Goal: Task Accomplishment & Management: Manage account settings

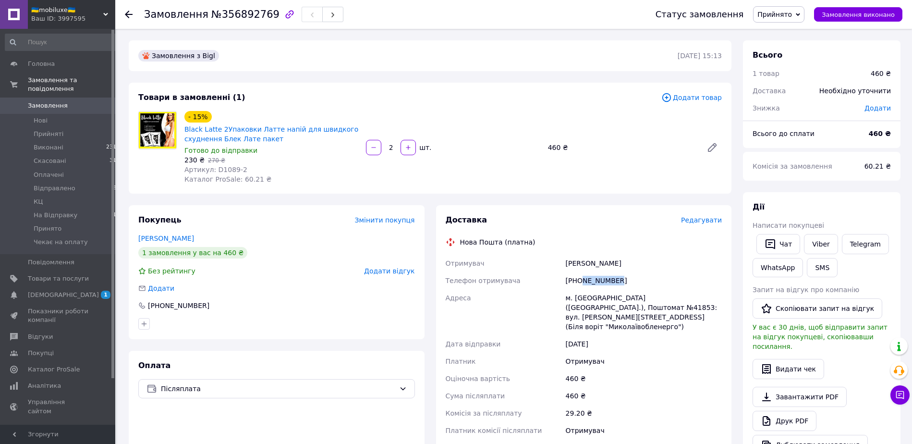
drag, startPoint x: 619, startPoint y: 277, endPoint x: 580, endPoint y: 282, distance: 39.7
click at [580, 282] on div "[PHONE_NUMBER]" at bounding box center [644, 280] width 160 height 17
copy div "689719651"
drag, startPoint x: 636, startPoint y: 264, endPoint x: 562, endPoint y: 261, distance: 74.0
click at [562, 261] on div "Отримувач Левковська Світлана Телефон отримувача +380689719651 Адреса м. Микола…" at bounding box center [584, 346] width 280 height 184
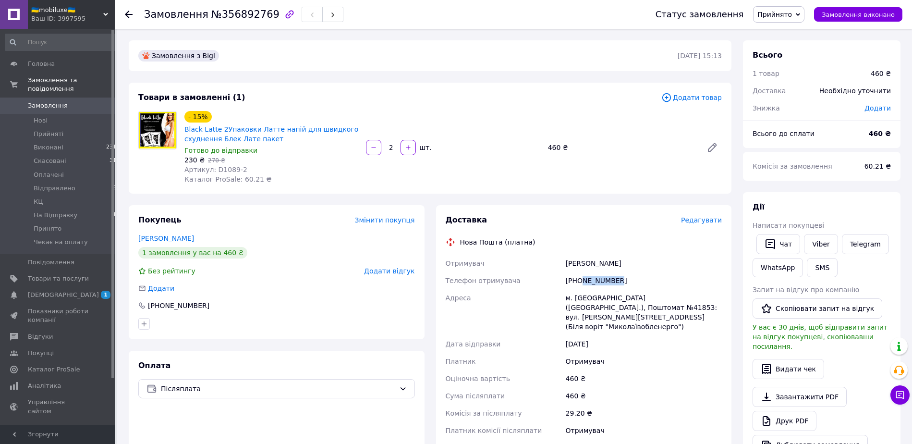
copy div "Отримувач Левковська Світлана"
click at [792, 16] on span "Прийнято" at bounding box center [774, 15] width 35 height 8
click at [786, 80] on li "Відправлено" at bounding box center [785, 77] width 64 height 14
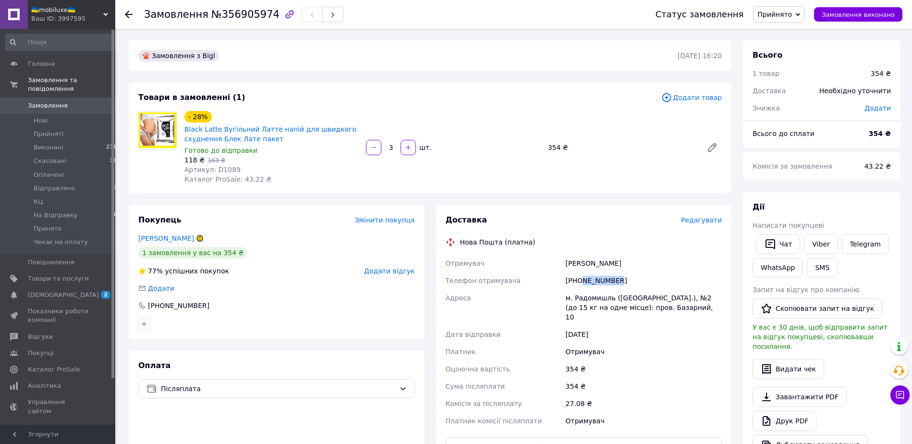
drag, startPoint x: 619, startPoint y: 283, endPoint x: 581, endPoint y: 284, distance: 38.4
click at [581, 284] on div "+380684748501" at bounding box center [644, 280] width 160 height 17
copy div "684748501"
drag, startPoint x: 581, startPoint y: 263, endPoint x: 565, endPoint y: 264, distance: 15.9
click at [565, 264] on div "Доставка Редагувати Нова Пошта (платна) Отримувач Чупа Яна Телефон отримувача +…" at bounding box center [584, 368] width 277 height 307
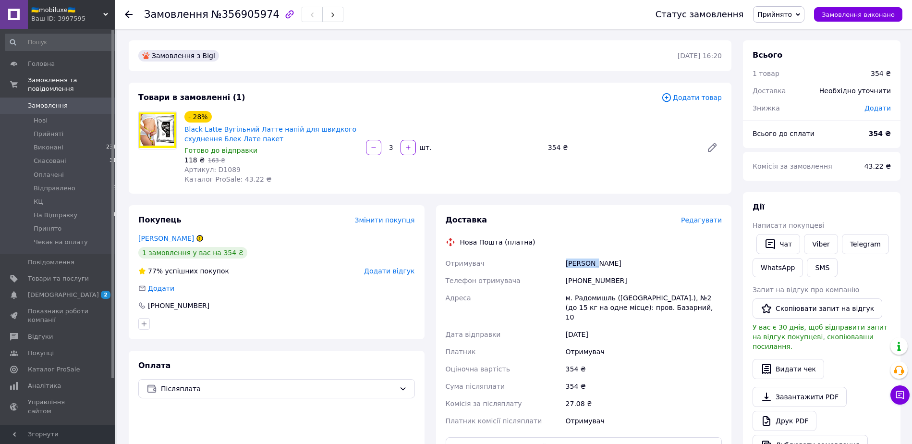
drag, startPoint x: 604, startPoint y: 263, endPoint x: 566, endPoint y: 263, distance: 38.4
click at [566, 263] on div "Чупа Яна" at bounding box center [644, 262] width 160 height 17
copy div "Чупа Яна"
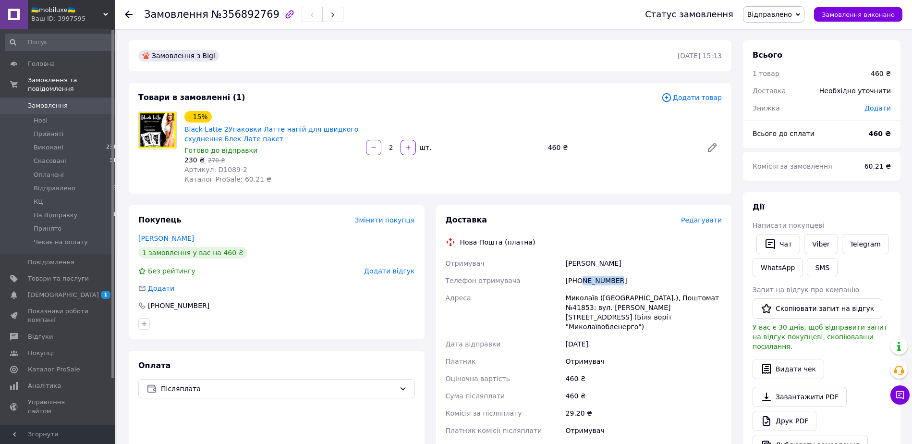
drag, startPoint x: 621, startPoint y: 276, endPoint x: 580, endPoint y: 280, distance: 40.6
click at [580, 280] on div "+380689719651" at bounding box center [644, 280] width 160 height 17
copy div "689719651"
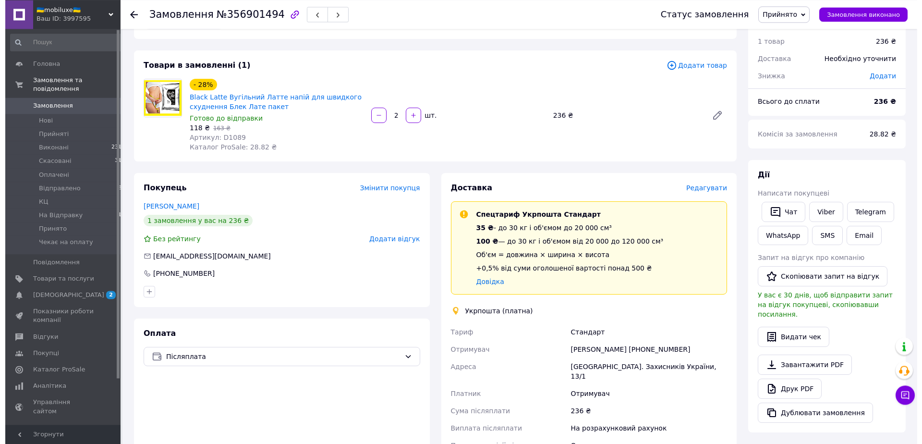
scroll to position [49, 0]
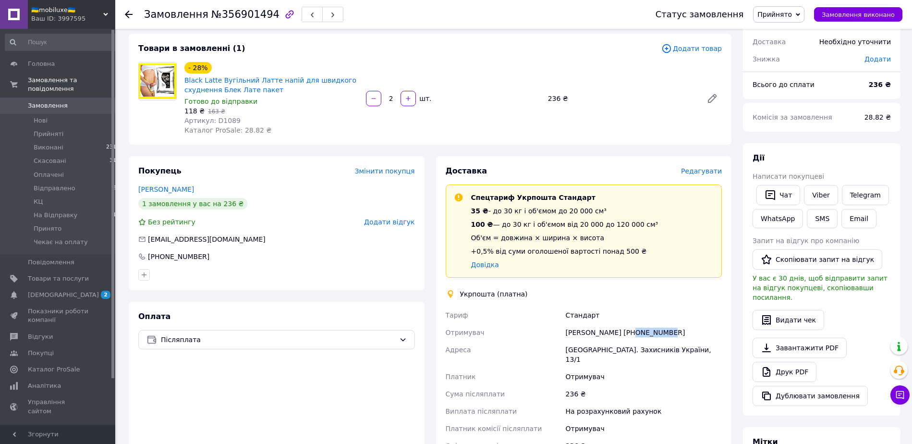
drag, startPoint x: 664, startPoint y: 332, endPoint x: 625, endPoint y: 332, distance: 38.9
click at [625, 332] on div "[PERSON_NAME] [PHONE_NUMBER]" at bounding box center [644, 332] width 160 height 17
copy div "960563507"
click at [706, 173] on span "Редагувати" at bounding box center [701, 171] width 41 height 8
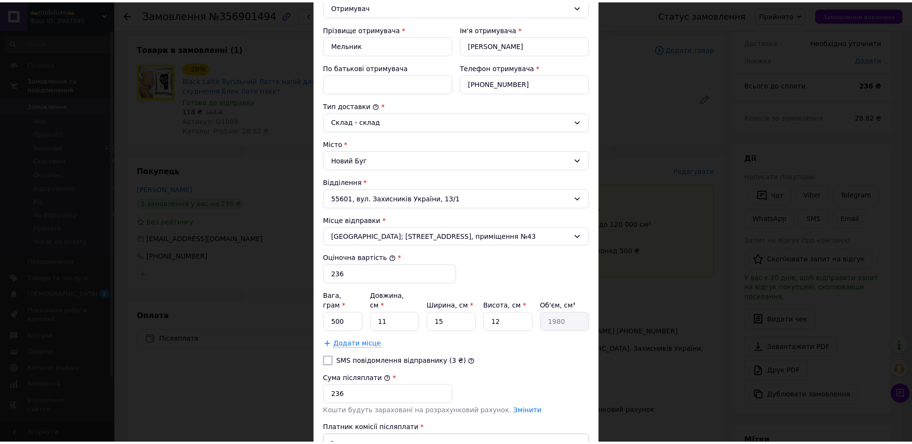
scroll to position [219, 0]
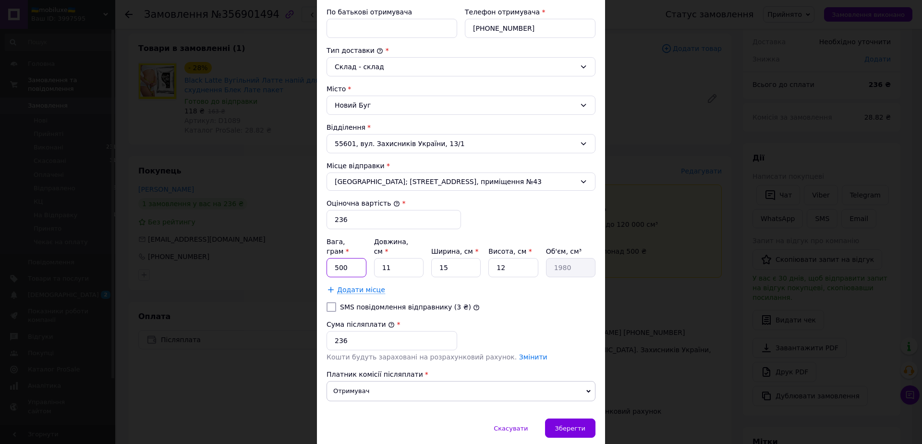
drag, startPoint x: 348, startPoint y: 262, endPoint x: 325, endPoint y: 262, distance: 23.0
click at [326, 262] on input "500" at bounding box center [346, 267] width 40 height 19
type input "100"
drag, startPoint x: 449, startPoint y: 255, endPoint x: 433, endPoint y: 258, distance: 16.0
click at [433, 258] on input "15" at bounding box center [455, 267] width 49 height 19
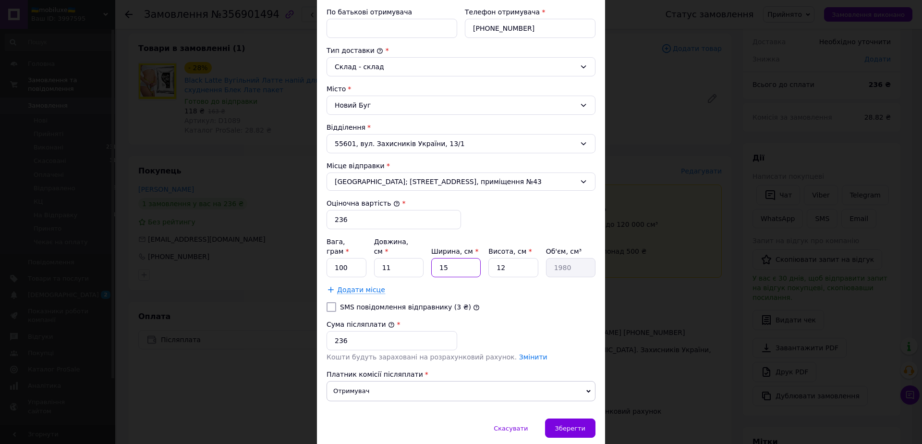
type input "1"
type input "132"
type input "10"
type input "1320"
type input "10"
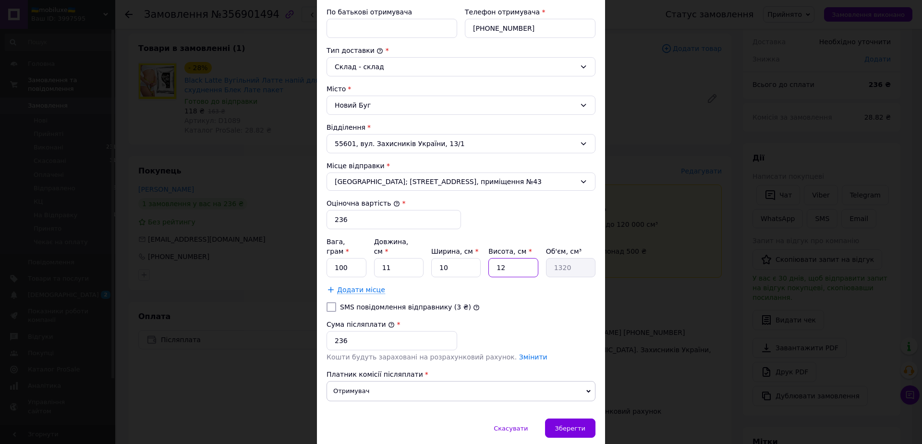
drag, startPoint x: 499, startPoint y: 261, endPoint x: 484, endPoint y: 260, distance: 14.9
click at [488, 260] on input "12" at bounding box center [512, 267] width 49 height 19
type input "5"
type input "550"
type input "5"
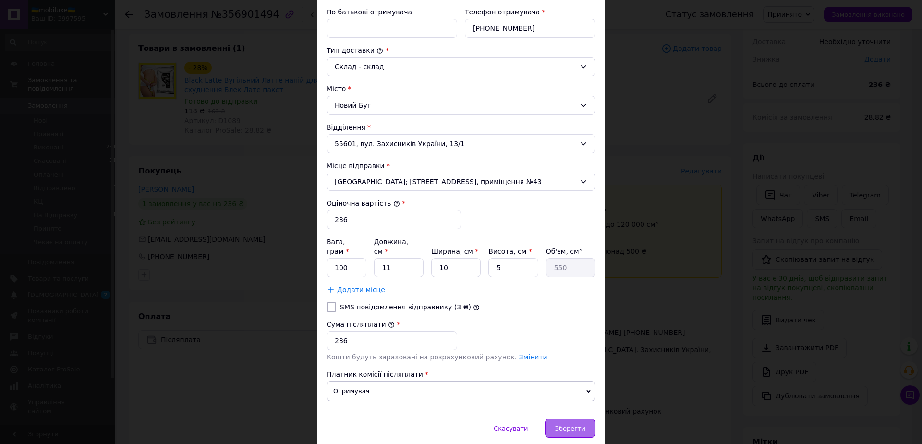
click at [567, 424] on span "Зберегти" at bounding box center [570, 427] width 30 height 7
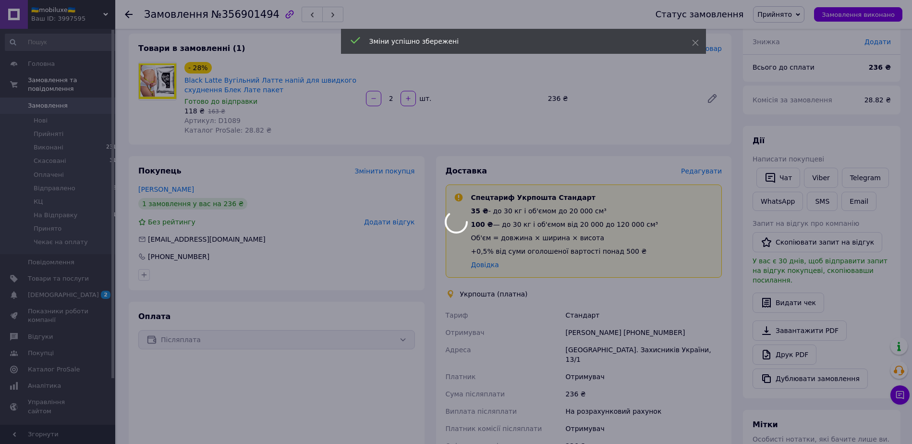
scroll to position [255, 0]
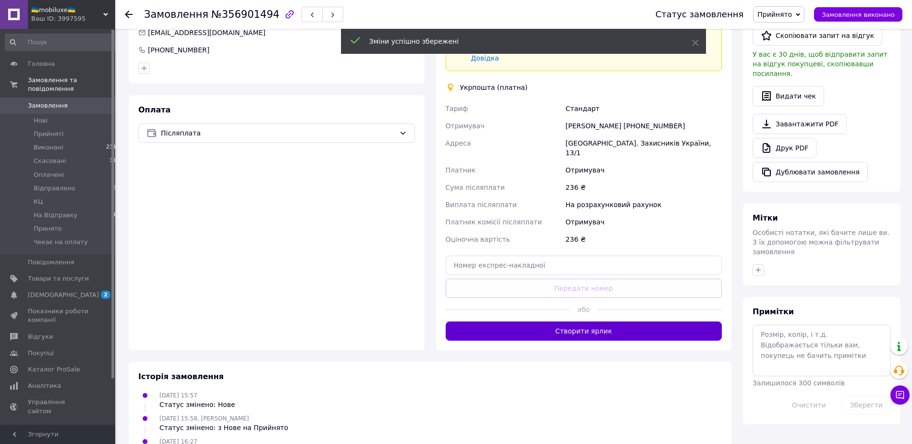
click at [596, 322] on button "Створити ярлик" at bounding box center [584, 330] width 277 height 19
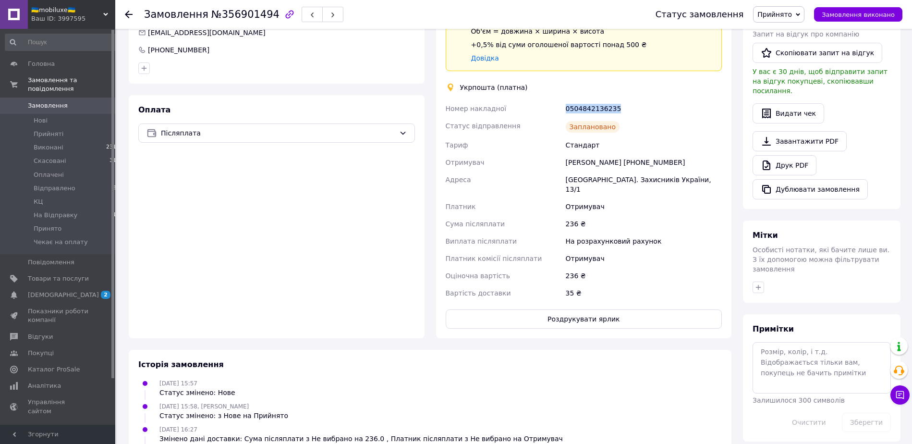
drag, startPoint x: 622, startPoint y: 106, endPoint x: 556, endPoint y: 107, distance: 66.3
click at [556, 107] on div "Номер накладної 0504842136235 Статус відправлення Заплановано Тариф Стандарт От…" at bounding box center [584, 201] width 280 height 202
copy div "Номер накладної 0504842136235"
click at [776, 16] on span "Прийнято" at bounding box center [774, 15] width 35 height 8
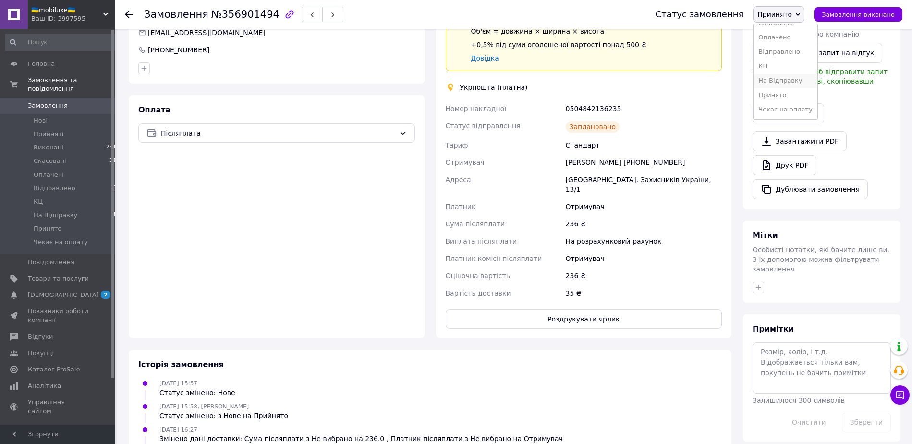
click at [784, 73] on li "На Відправку" at bounding box center [785, 80] width 64 height 14
